Goal: Information Seeking & Learning: Learn about a topic

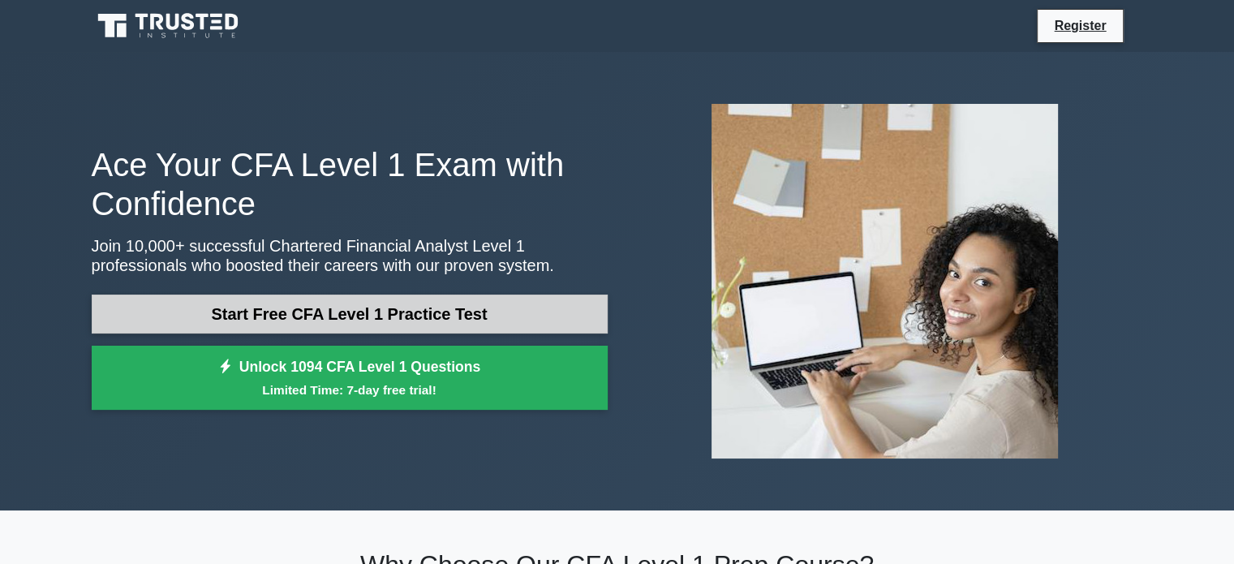
click at [480, 323] on link "Start Free CFA Level 1 Practice Test" at bounding box center [350, 314] width 516 height 39
click at [333, 328] on link "Start Free CFA Level 1 Practice Test" at bounding box center [350, 314] width 516 height 39
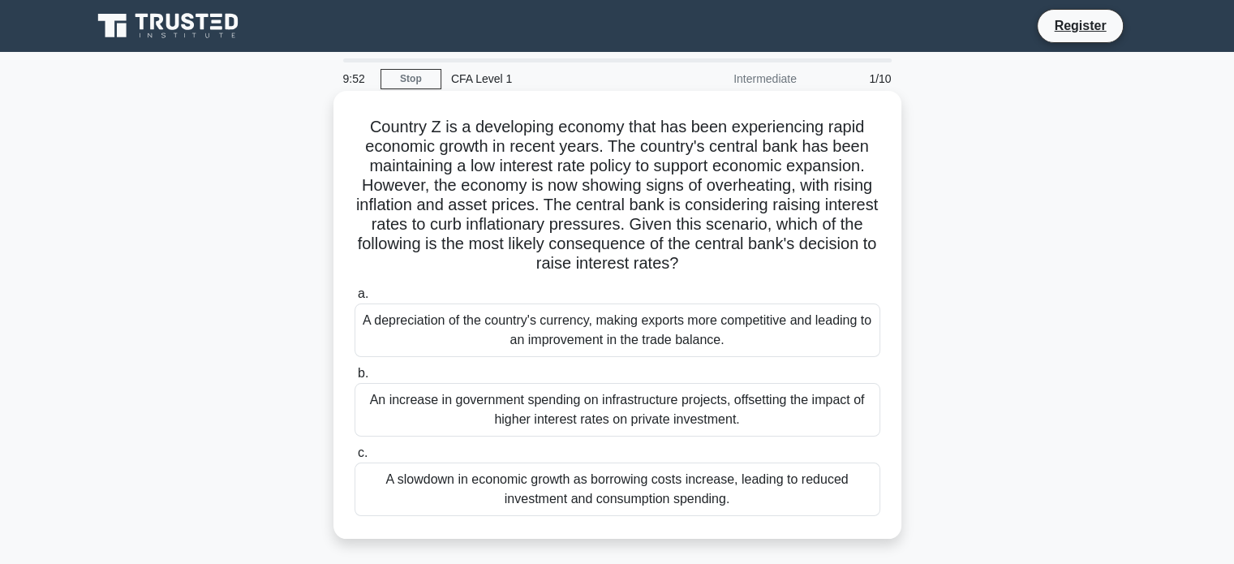
drag, startPoint x: 363, startPoint y: 119, endPoint x: 740, endPoint y: 259, distance: 402.3
click at [740, 259] on h5 "Country Z is a developing economy that has been experiencing rapid economic gro…" at bounding box center [617, 195] width 529 height 157
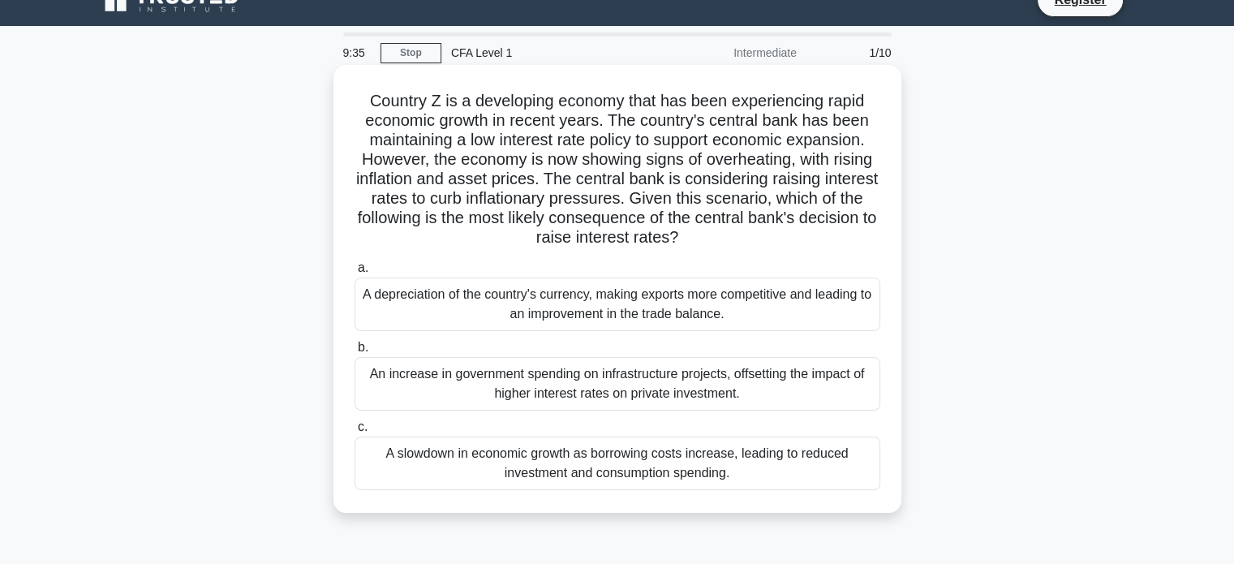
scroll to position [25, 0]
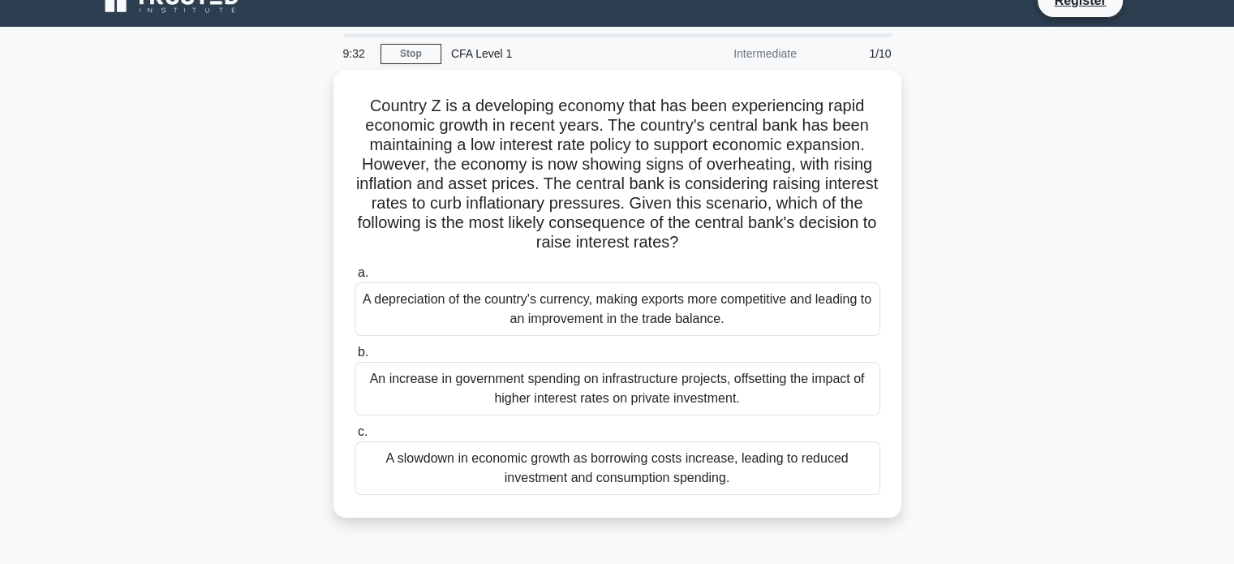
click at [987, 177] on div "Country Z is a developing economy that has been experiencing rapid economic gro…" at bounding box center [617, 303] width 1071 height 467
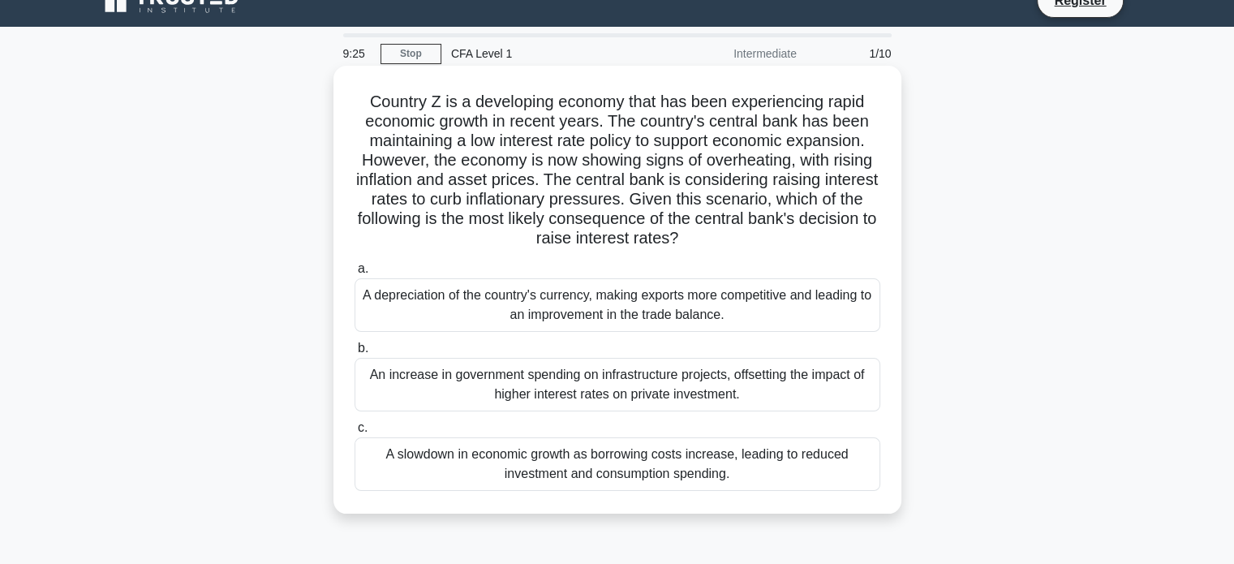
drag, startPoint x: 736, startPoint y: 243, endPoint x: 539, endPoint y: 175, distance: 208.4
click at [537, 175] on h5 "Country Z is a developing economy that has been experiencing rapid economic gro…" at bounding box center [617, 170] width 529 height 157
drag, startPoint x: 613, startPoint y: 123, endPoint x: 712, endPoint y: 209, distance: 130.5
click at [740, 229] on h5 "Country Z is a developing economy that has been experiencing rapid economic gro…" at bounding box center [617, 170] width 529 height 157
drag, startPoint x: 610, startPoint y: 117, endPoint x: 765, endPoint y: 232, distance: 193.1
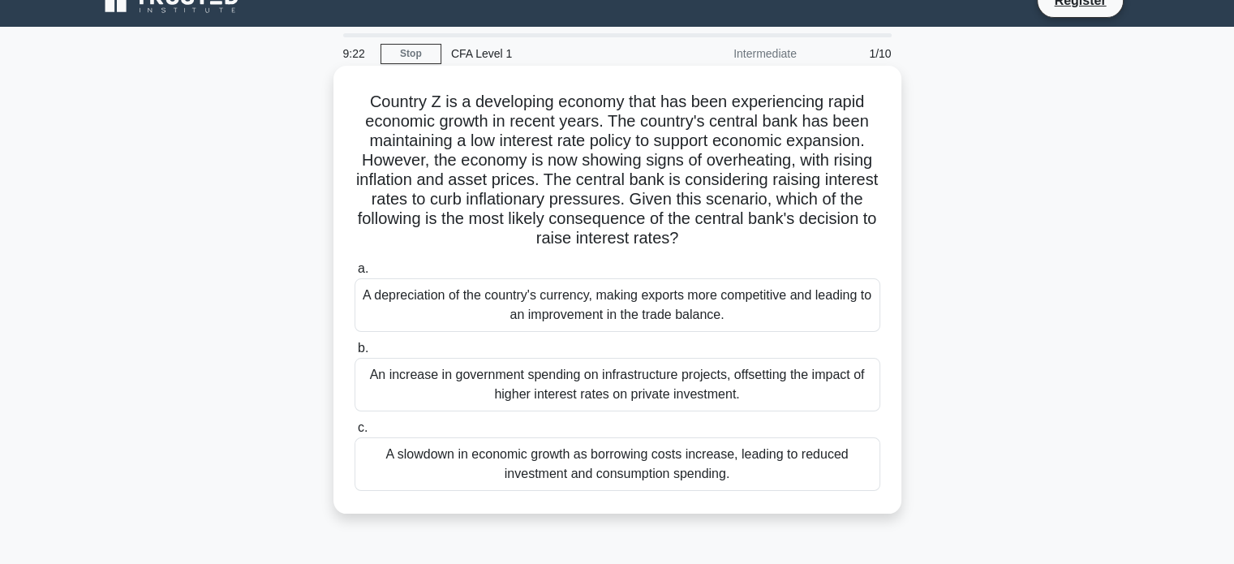
click at [765, 232] on h5 "Country Z is a developing economy that has been experiencing rapid economic gro…" at bounding box center [617, 170] width 529 height 157
click at [821, 339] on label "b. An increase in government spending on infrastructure projects, offsetting th…" at bounding box center [618, 374] width 526 height 73
click at [355, 343] on input "b. An increase in government spending on infrastructure projects, offsetting th…" at bounding box center [355, 348] width 0 height 11
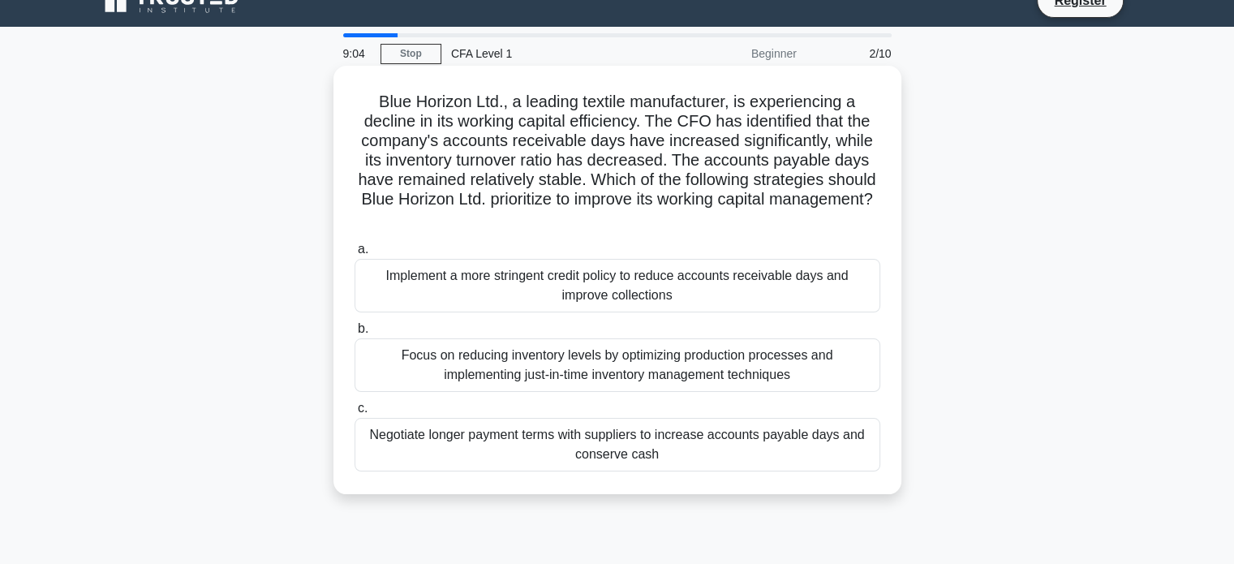
scroll to position [0, 0]
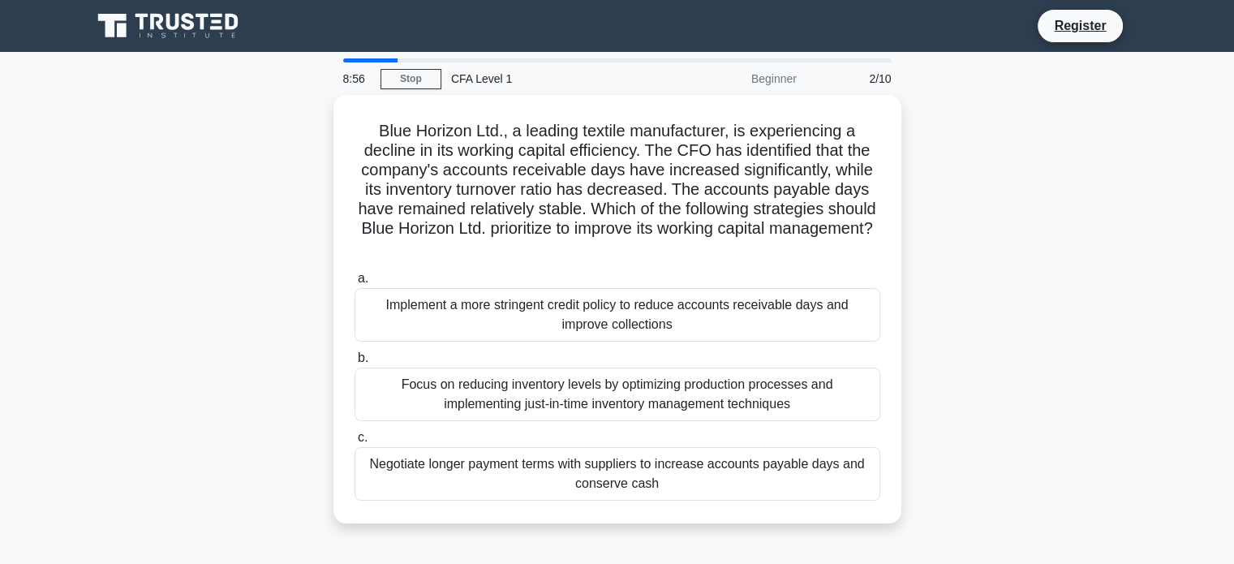
click at [349, 63] on div "8:56" at bounding box center [356, 78] width 47 height 32
click at [406, 81] on link "Stop" at bounding box center [411, 79] width 61 height 20
drag, startPoint x: 672, startPoint y: 249, endPoint x: 305, endPoint y: 113, distance: 391.3
click at [305, 113] on div "Blue Horizon Ltd., a leading textile manufacturer, is experiencing a decline in…" at bounding box center [617, 319] width 1071 height 448
click at [1028, 282] on div "Blue Horizon Ltd., a leading textile manufacturer, is experiencing a decline in…" at bounding box center [617, 319] width 1071 height 448
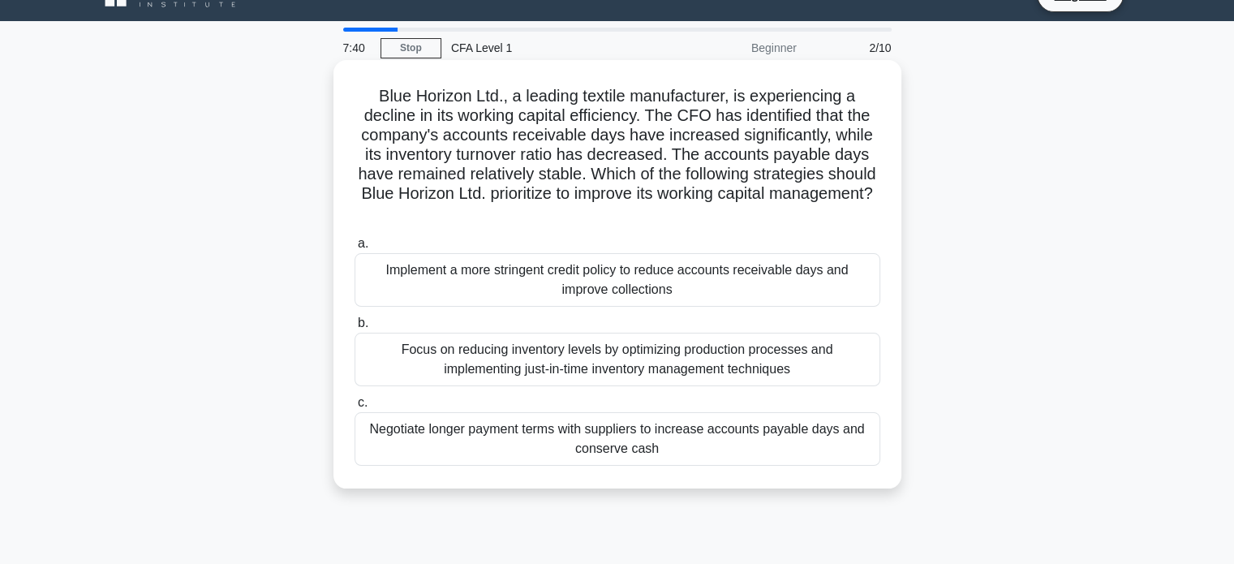
scroll to position [29, 0]
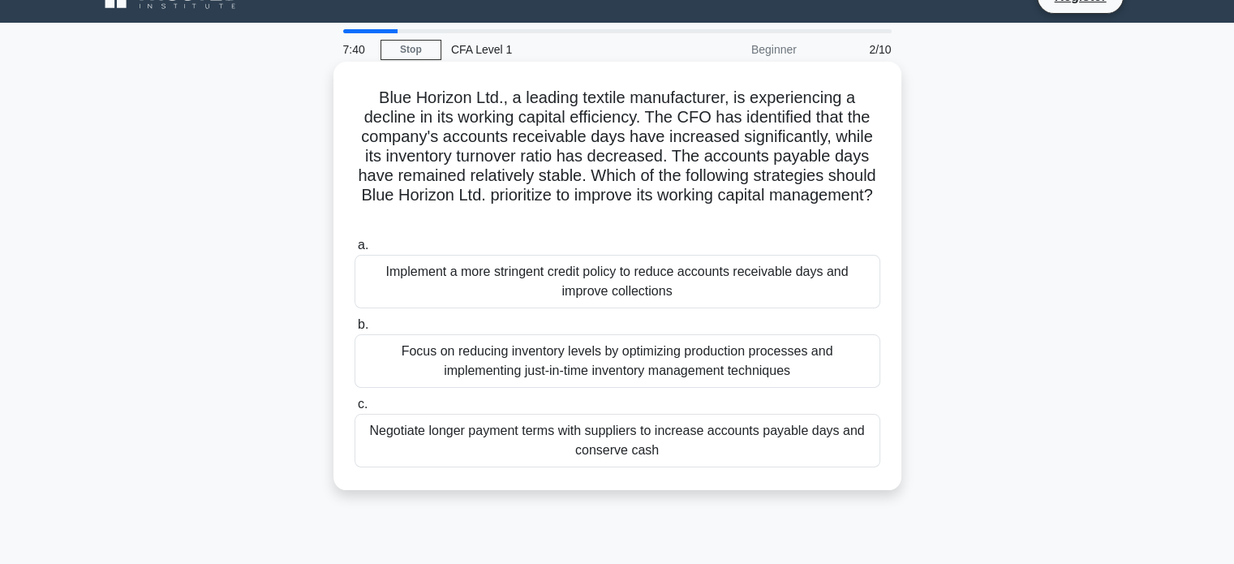
click at [718, 366] on div "Focus on reducing inventory levels by optimizing production processes and imple…" at bounding box center [618, 361] width 526 height 54
click at [355, 330] on input "b. Focus on reducing inventory levels by optimizing production processes and im…" at bounding box center [355, 325] width 0 height 11
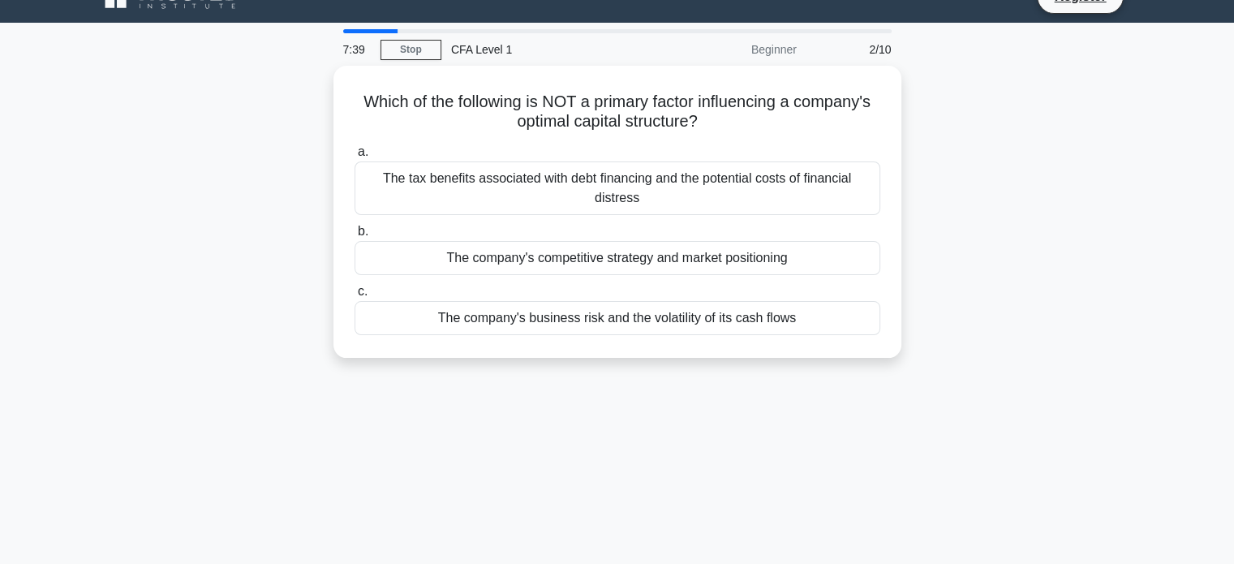
scroll to position [0, 0]
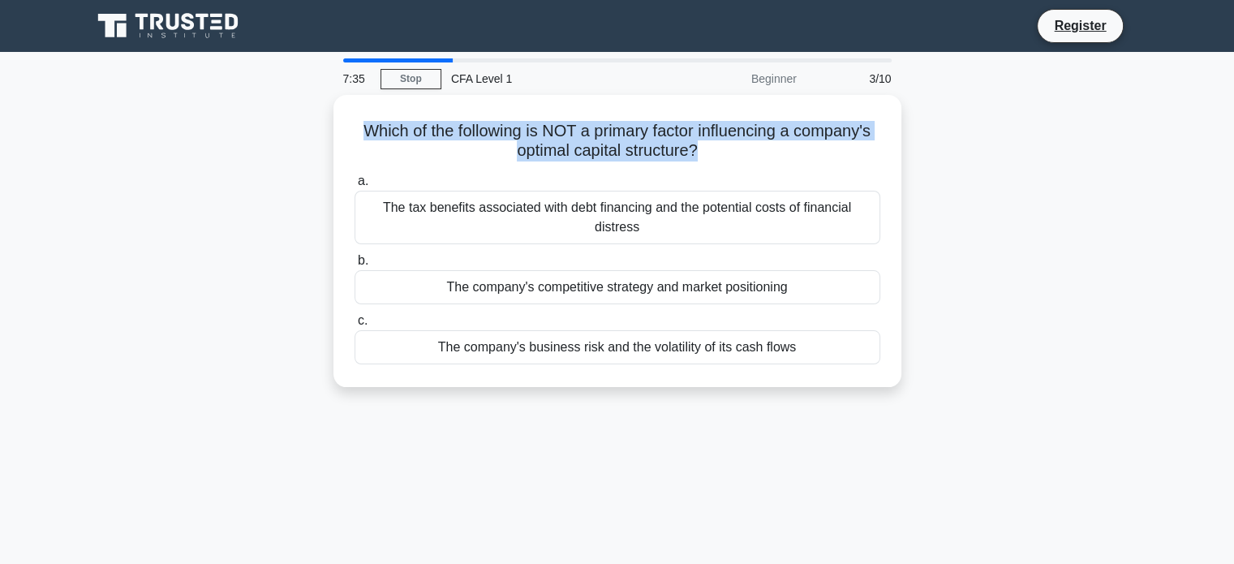
drag, startPoint x: 698, startPoint y: 139, endPoint x: 316, endPoint y: 120, distance: 382.6
click at [316, 120] on div "Which of the following is NOT a primary factor influencing a company's optimal …" at bounding box center [617, 251] width 1071 height 312
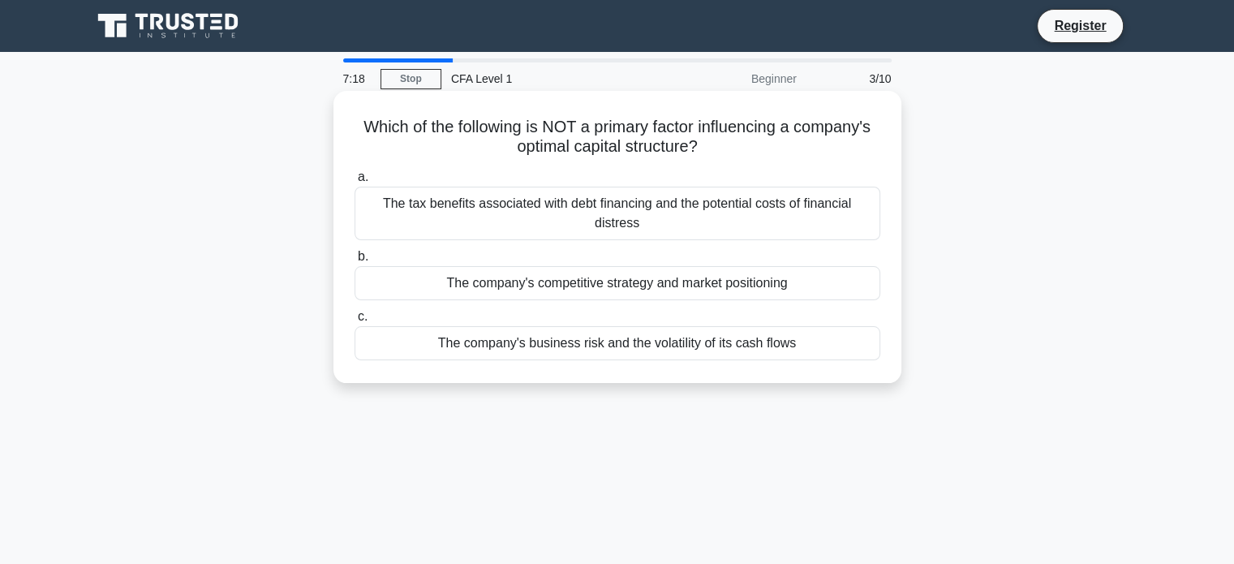
click at [723, 213] on div "The tax benefits associated with debt financing and the potential costs of fina…" at bounding box center [618, 214] width 526 height 54
click at [355, 183] on input "a. The tax benefits associated with debt financing and the potential costs of f…" at bounding box center [355, 177] width 0 height 11
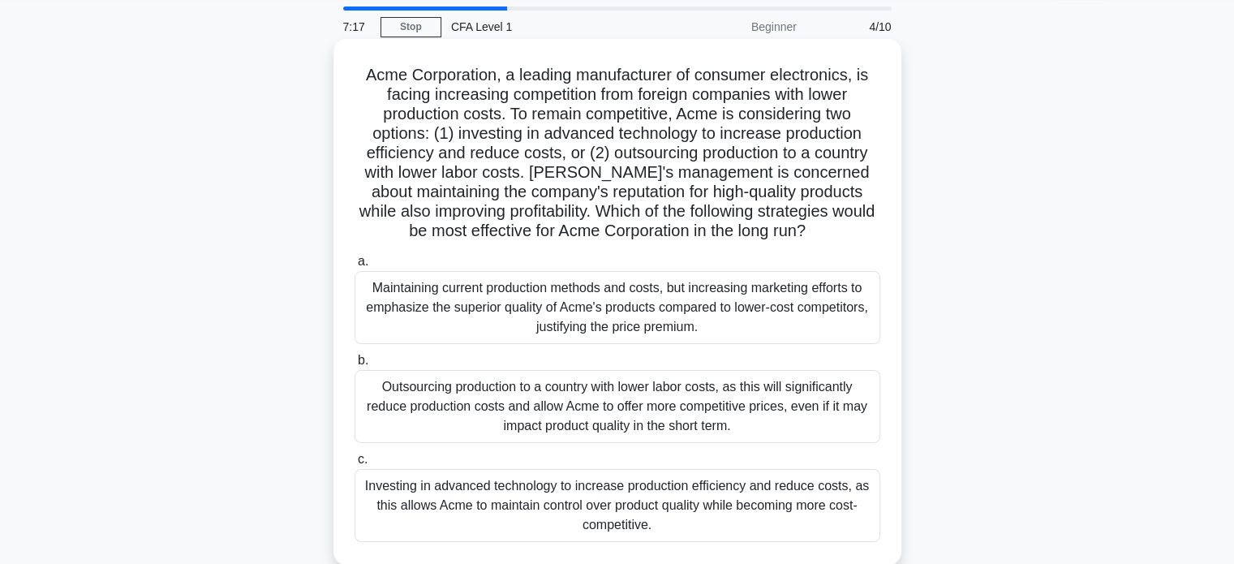
scroll to position [81, 0]
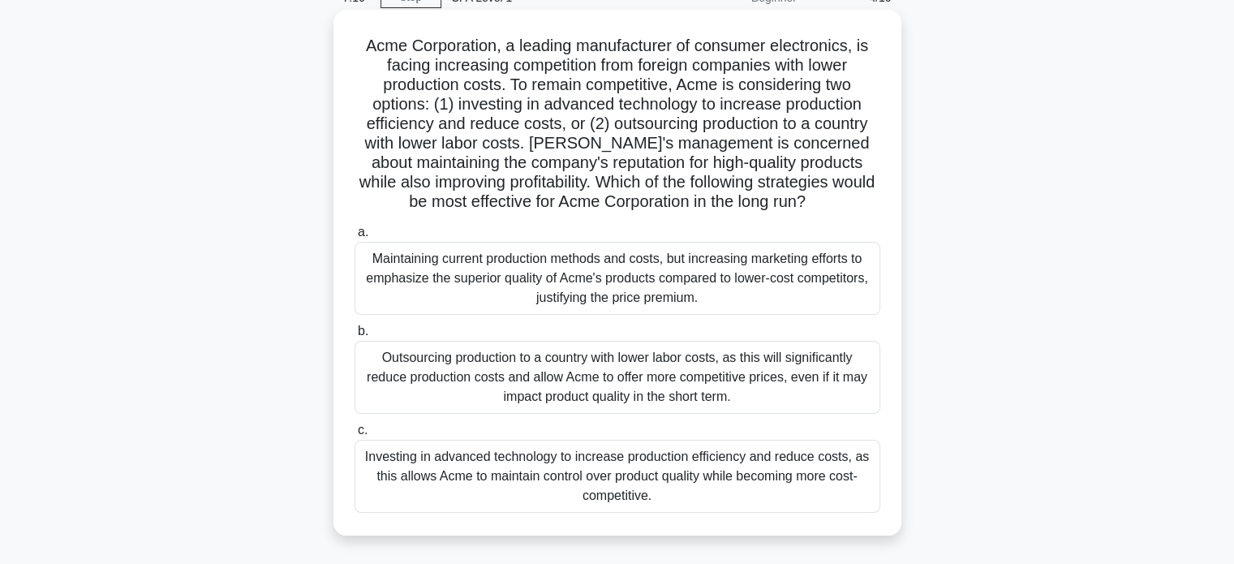
click at [699, 400] on div "Outsourcing production to a country with lower labor costs, as this will signif…" at bounding box center [618, 377] width 526 height 73
click at [355, 337] on input "b. Outsourcing production to a country with lower labor costs, as this will sig…" at bounding box center [355, 331] width 0 height 11
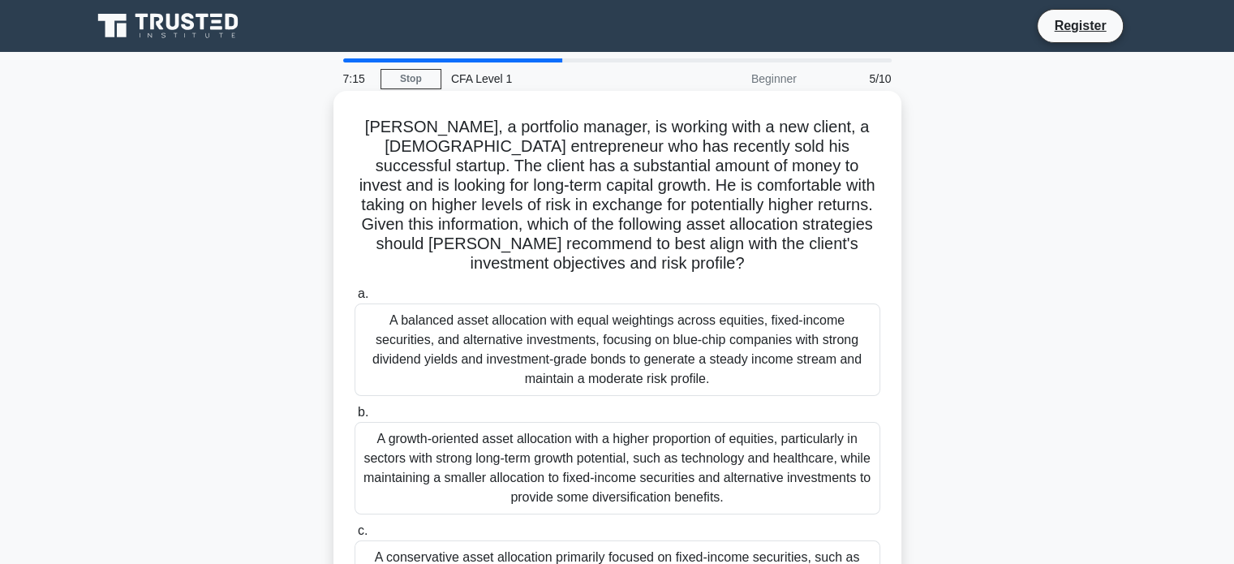
scroll to position [0, 0]
click at [644, 376] on div "A balanced asset allocation with equal weightings across equities, fixed-income…" at bounding box center [618, 349] width 526 height 92
click at [355, 299] on input "a. A balanced asset allocation with equal weightings across equities, fixed-inc…" at bounding box center [355, 294] width 0 height 11
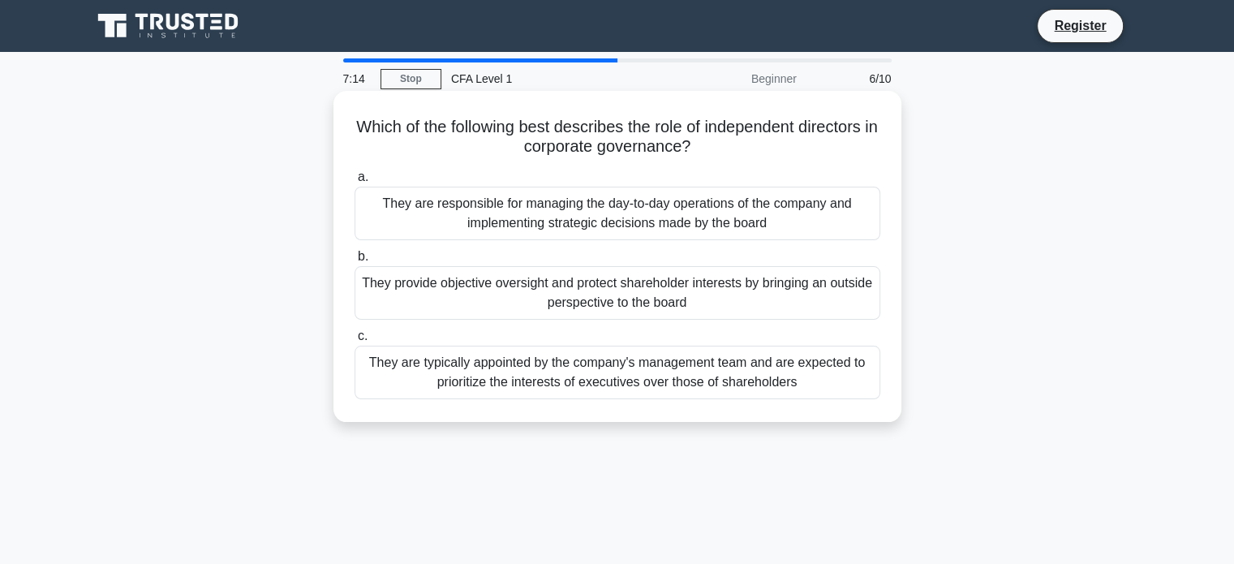
click at [647, 381] on div "They are typically appointed by the company's management team and are expected …" at bounding box center [618, 373] width 526 height 54
click at [355, 342] on input "c. They are typically appointed by the company's management team and are expect…" at bounding box center [355, 336] width 0 height 11
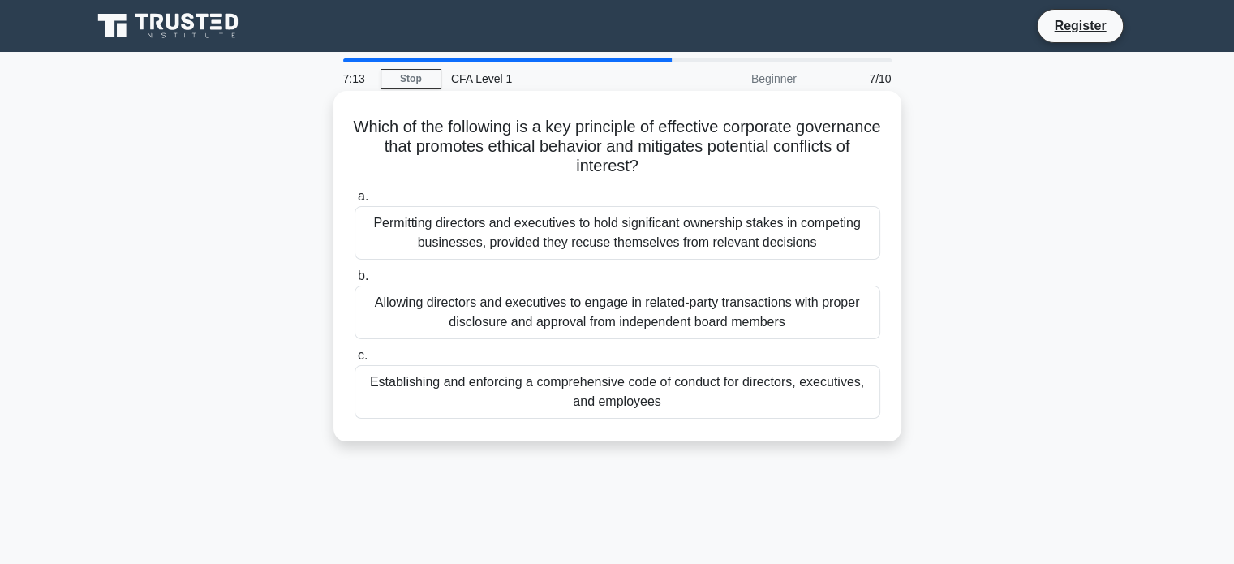
click at [659, 327] on div "Allowing directors and executives to engage in related-party transactions with …" at bounding box center [618, 313] width 526 height 54
click at [355, 282] on input "b. Allowing directors and executives to engage in related-party transactions wi…" at bounding box center [355, 276] width 0 height 11
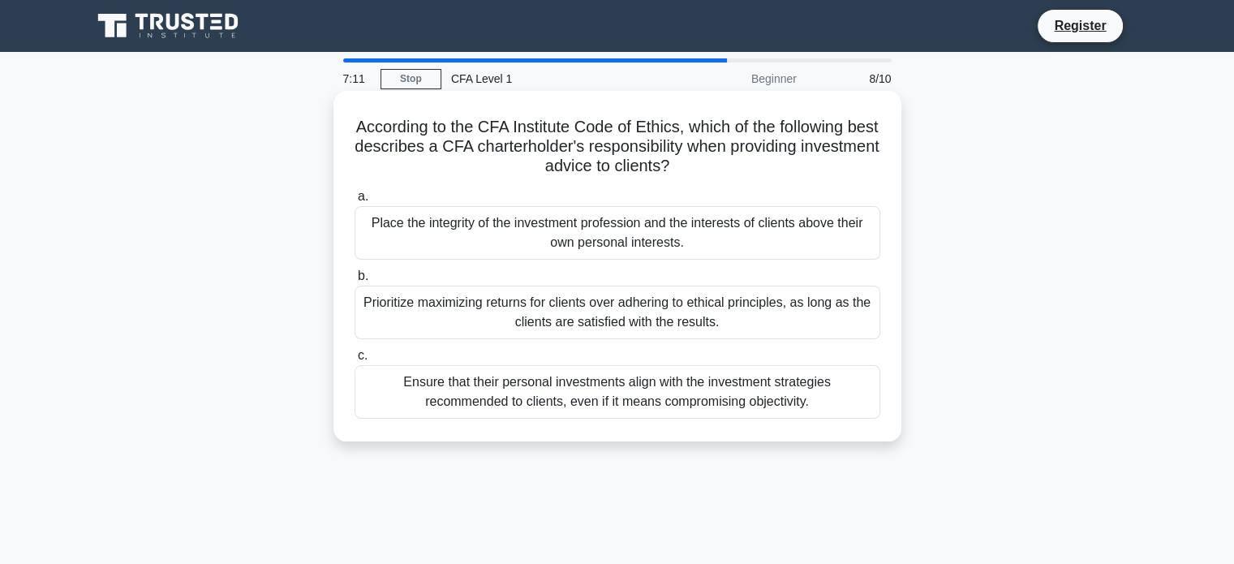
click at [654, 408] on div "Ensure that their personal investments align with the investment strategies rec…" at bounding box center [618, 392] width 526 height 54
click at [355, 361] on input "c. Ensure that their personal investments align with the investment strategies …" at bounding box center [355, 356] width 0 height 11
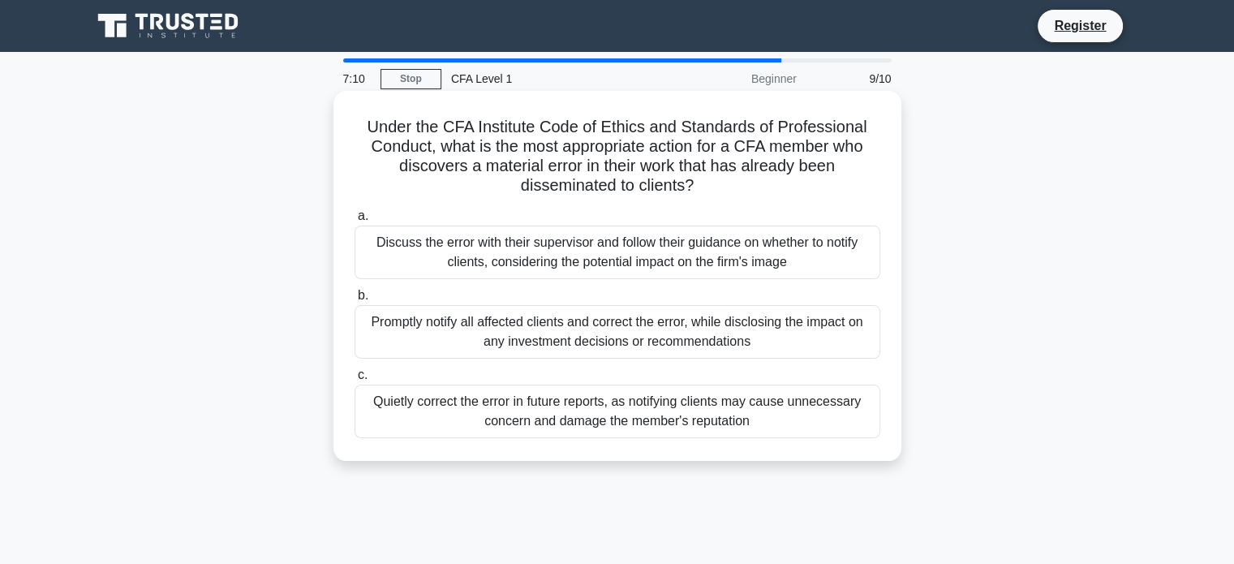
click at [701, 247] on div "Discuss the error with their supervisor and follow their guidance on whether to…" at bounding box center [618, 253] width 526 height 54
click at [355, 222] on input "a. Discuss the error with their supervisor and follow their guidance on whether…" at bounding box center [355, 216] width 0 height 11
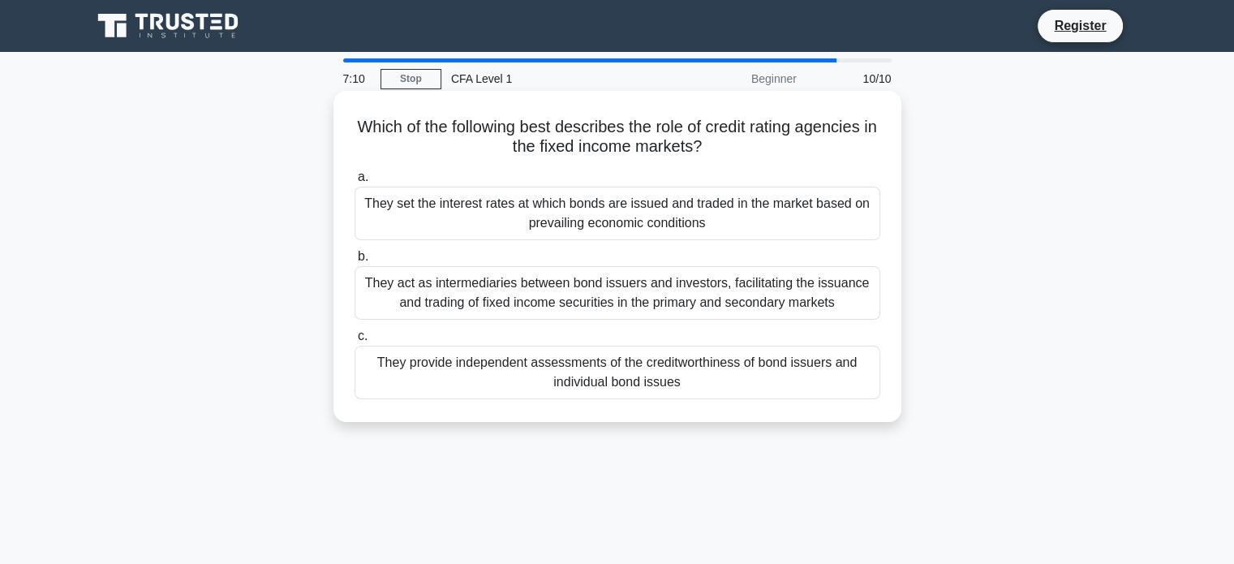
click at [708, 310] on div "They act as intermediaries between bond issuers and investors, facilitating the…" at bounding box center [618, 293] width 526 height 54
click at [355, 262] on input "b. They act as intermediaries between bond issuers and investors, facilitating …" at bounding box center [355, 257] width 0 height 11
